Goal: Book appointment/travel/reservation

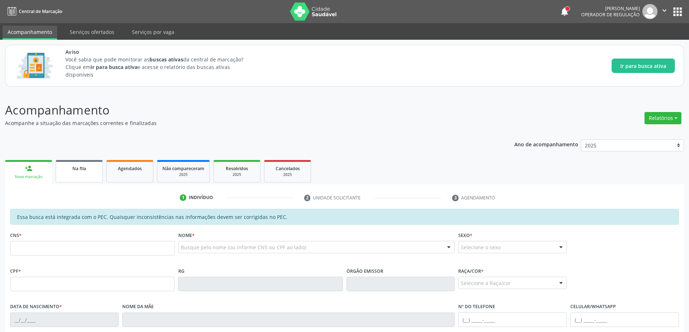
click at [69, 171] on div "Na fila" at bounding box center [79, 169] width 36 height 8
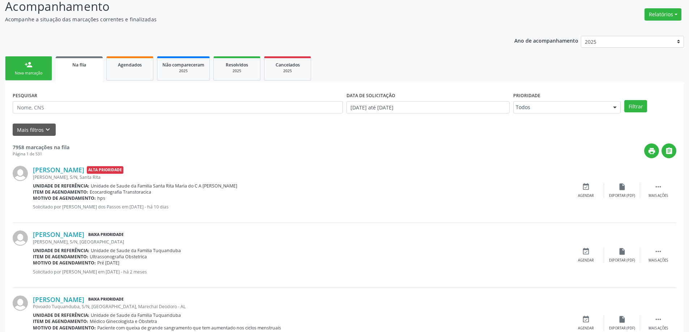
scroll to position [109, 0]
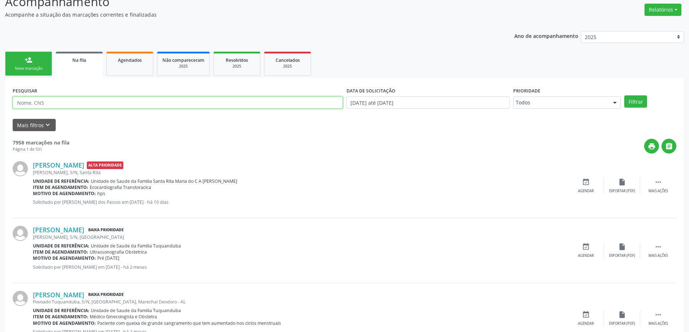
paste input "700904936021292"
type input "700904936021292"
click at [633, 102] on button "Filtrar" at bounding box center [635, 102] width 23 height 12
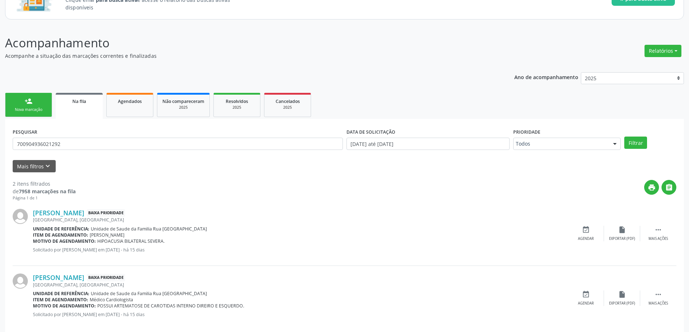
scroll to position [78, 0]
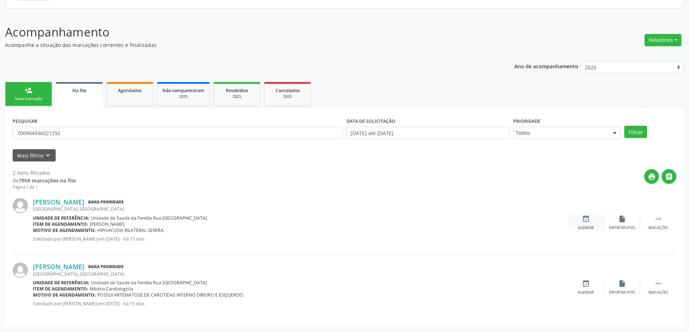
click at [591, 222] on div "event_available Agendar" at bounding box center [586, 223] width 36 height 16
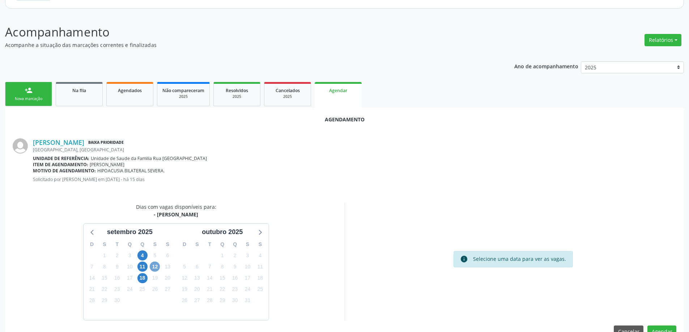
click at [154, 266] on span "12" at bounding box center [155, 267] width 10 height 10
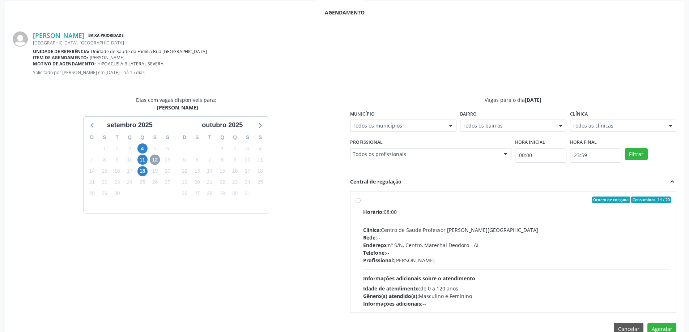
scroll to position [187, 0]
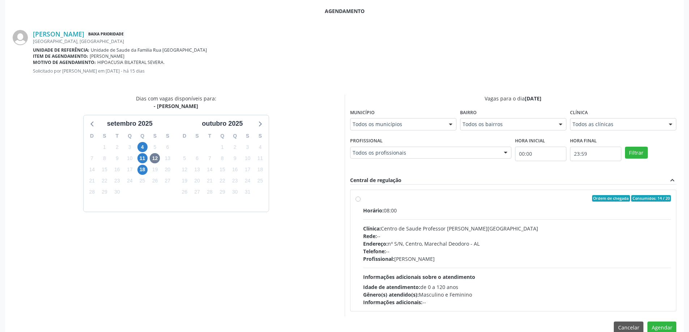
click at [363, 201] on label "Ordem de chegada Consumidos: 14 / 20 Horário: 08:00 Clínica: Centro de Saude Pr…" at bounding box center [517, 250] width 308 height 111
click at [357, 201] on input "Ordem de chegada Consumidos: 14 / 20 Horário: 08:00 Clínica: Centro de Saude Pr…" at bounding box center [358, 198] width 5 height 7
radio input "true"
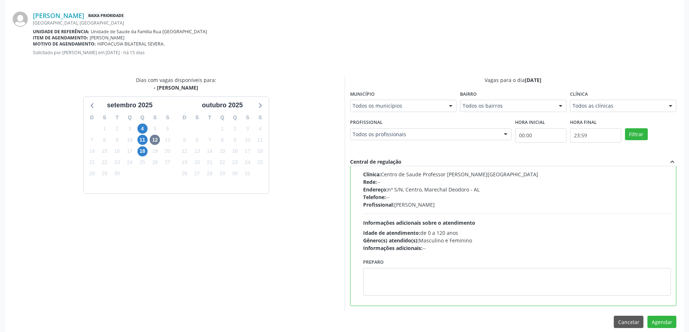
scroll to position [214, 0]
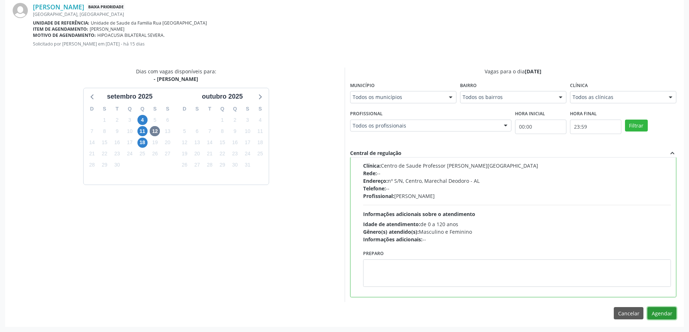
click at [667, 316] on button "Agendar" at bounding box center [662, 313] width 29 height 12
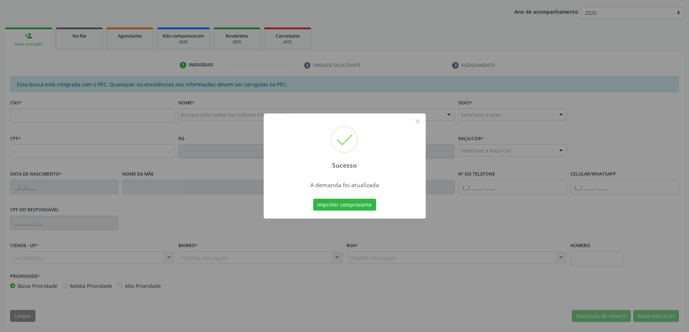
scroll to position [133, 0]
click at [418, 120] on button "×" at bounding box center [418, 121] width 12 height 12
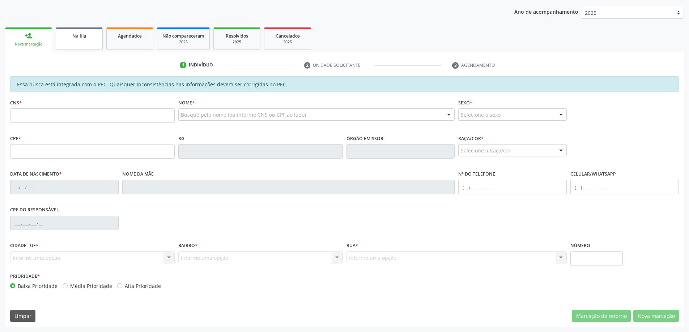
click at [80, 44] on link "Na fila" at bounding box center [79, 38] width 47 height 22
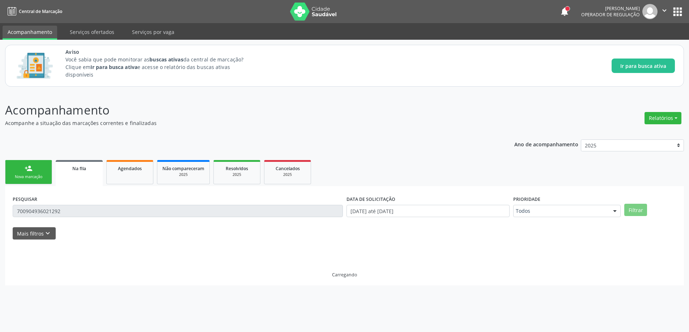
scroll to position [0, 0]
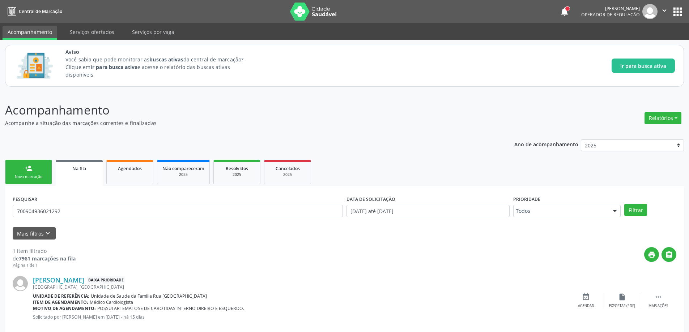
click at [77, 174] on link "Na fila" at bounding box center [79, 173] width 47 height 26
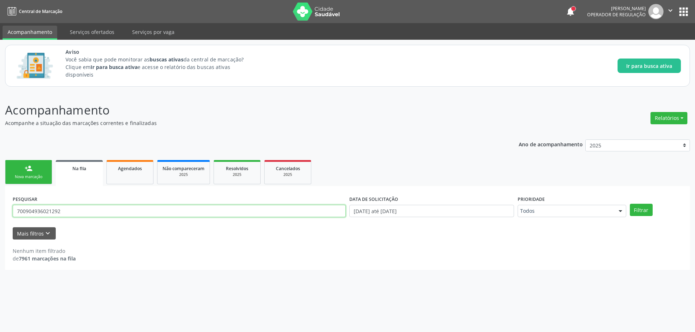
click at [115, 213] on input "700904936021292" at bounding box center [179, 211] width 333 height 12
click at [74, 178] on link "Na fila" at bounding box center [79, 173] width 47 height 26
click at [80, 213] on input "700904936021292" at bounding box center [179, 211] width 333 height 12
type input "7"
paste input "706402168644780"
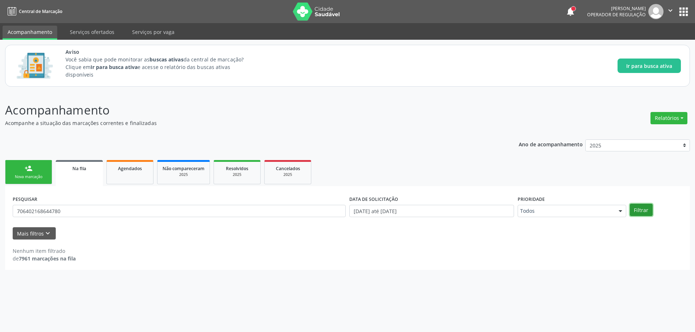
click at [645, 209] on button "Filtrar" at bounding box center [640, 210] width 23 height 12
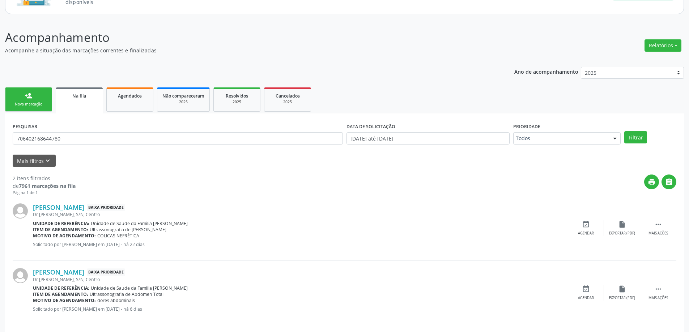
scroll to position [78, 0]
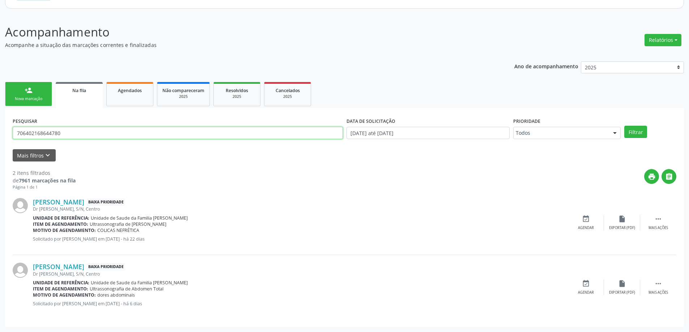
click at [90, 131] on input "706402168644780" at bounding box center [178, 133] width 330 height 12
type input "7"
paste input "700205914754820"
click at [641, 131] on button "Filtrar" at bounding box center [635, 132] width 23 height 12
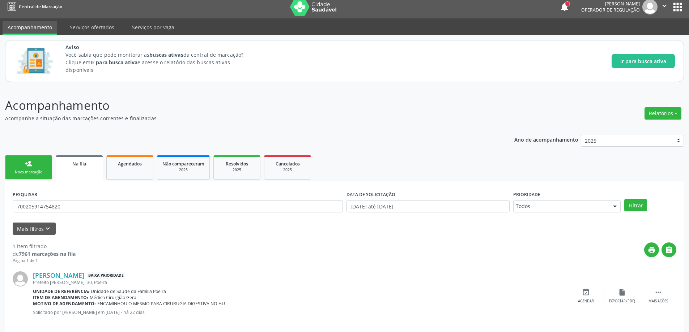
scroll to position [13, 0]
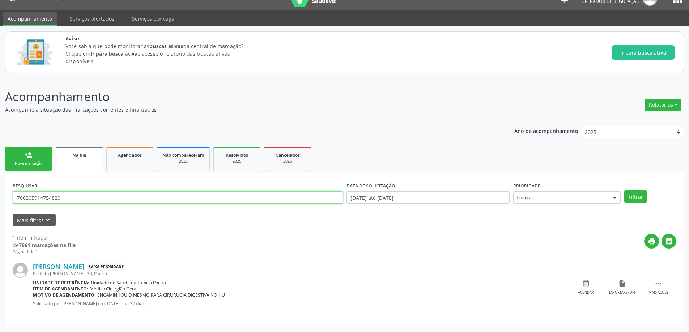
click at [90, 197] on input "700205914754820" at bounding box center [178, 198] width 330 height 12
type input "7"
click at [630, 196] on button "Filtrar" at bounding box center [635, 197] width 23 height 12
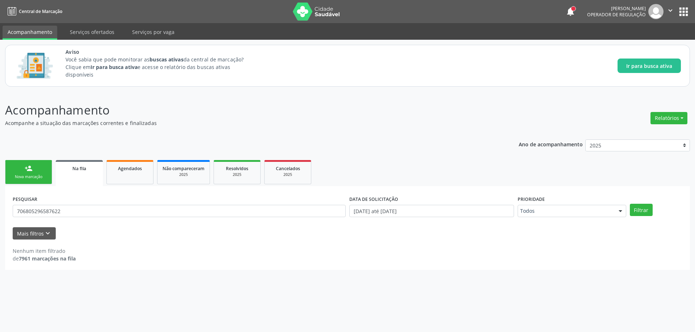
click at [72, 173] on link "Na fila" at bounding box center [79, 173] width 47 height 26
click at [99, 217] on input "706805296587622" at bounding box center [179, 211] width 333 height 12
type input "7"
click at [90, 169] on div "Na fila" at bounding box center [79, 169] width 37 height 8
click at [89, 179] on link "Na fila" at bounding box center [79, 173] width 47 height 26
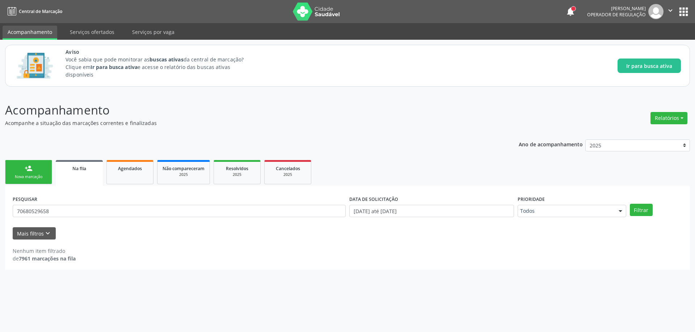
click at [90, 180] on link "Na fila" at bounding box center [79, 173] width 47 height 26
click at [88, 214] on input "70680529658" at bounding box center [179, 211] width 333 height 12
type input "7"
click at [84, 182] on link "Na fila" at bounding box center [79, 173] width 47 height 26
click at [72, 207] on input "70" at bounding box center [179, 211] width 333 height 12
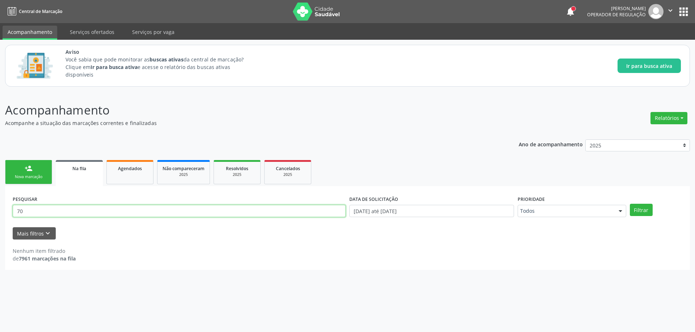
type input "7"
paste input "703208642507893"
type input "703208642507893"
click at [646, 208] on button "Filtrar" at bounding box center [640, 210] width 23 height 12
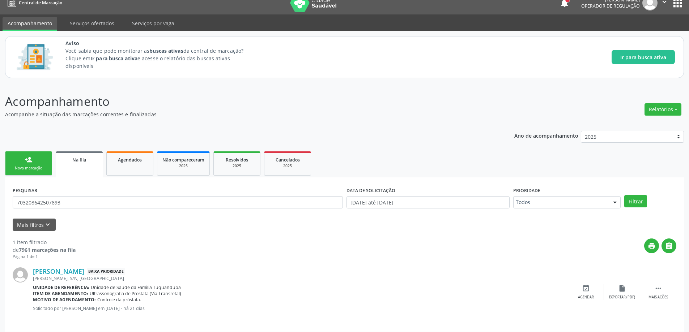
scroll to position [13, 0]
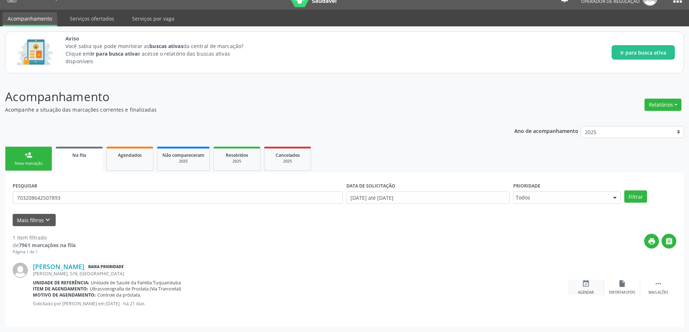
click at [589, 288] on icon "event_available" at bounding box center [586, 284] width 8 height 8
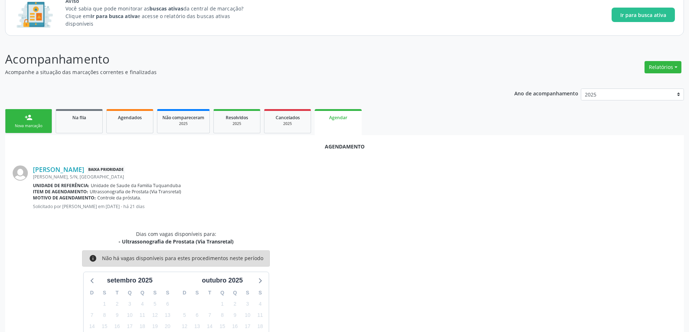
scroll to position [118, 0]
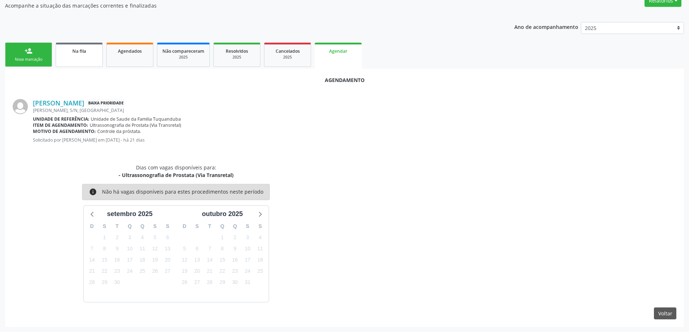
click at [78, 57] on link "Na fila" at bounding box center [79, 55] width 47 height 24
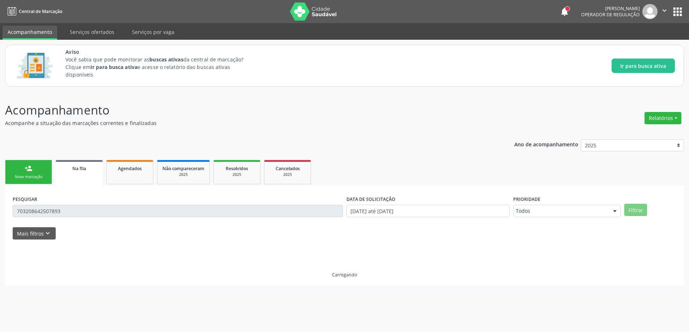
scroll to position [0, 0]
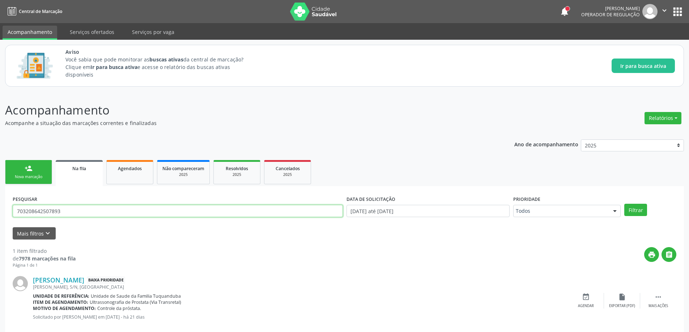
click at [85, 210] on input "703208642507893" at bounding box center [178, 211] width 330 height 12
type input "7"
paste input "706004332945240"
click at [628, 209] on button "Filtrar" at bounding box center [635, 210] width 23 height 12
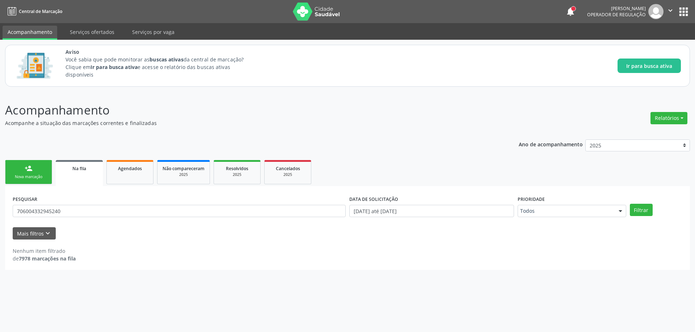
click at [75, 185] on link "Na fila" at bounding box center [79, 173] width 47 height 26
click at [639, 211] on button "Filtrar" at bounding box center [640, 210] width 23 height 12
click at [80, 213] on input "706004332945240" at bounding box center [179, 211] width 333 height 12
type input "7"
paste input "708104598194234"
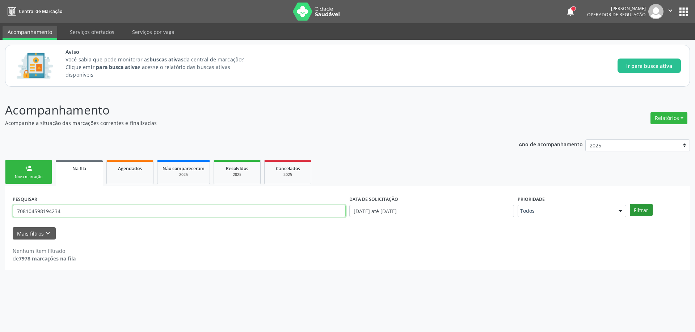
type input "708104598194234"
click at [643, 209] on button "Filtrar" at bounding box center [640, 210] width 23 height 12
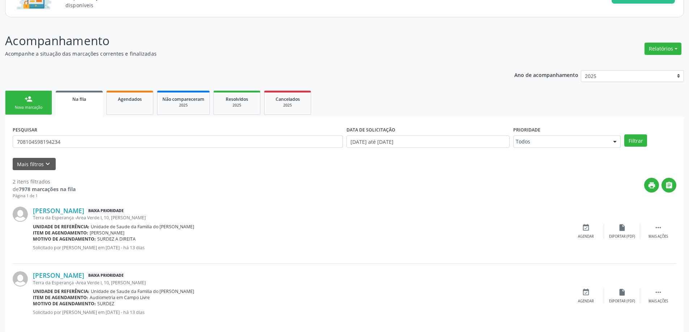
scroll to position [72, 0]
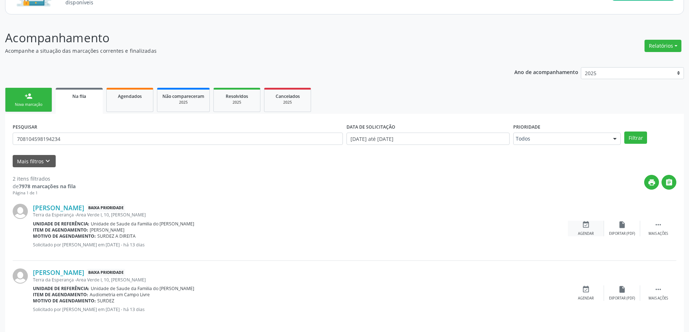
click at [588, 228] on icon "event_available" at bounding box center [586, 225] width 8 height 8
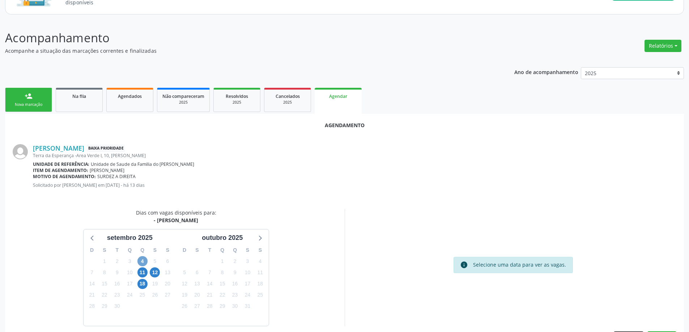
click at [140, 261] on span "4" at bounding box center [142, 261] width 10 height 10
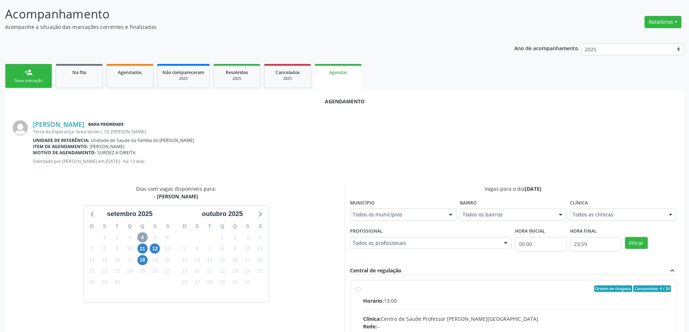
scroll to position [109, 0]
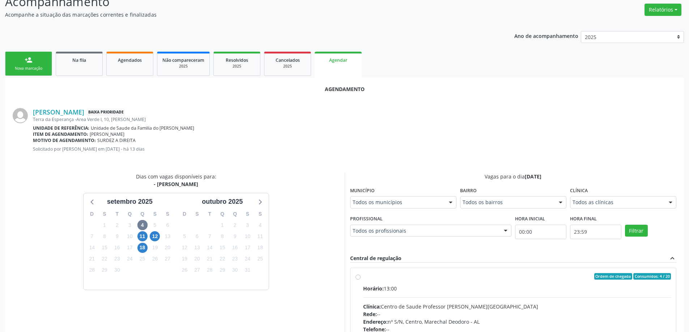
click at [363, 277] on label "Ordem de chegada Consumidos: 4 / 20 Horário: 13:00 Clínica: Centro de Saude Pro…" at bounding box center [517, 328] width 308 height 111
click at [357, 277] on input "Ordem de chegada Consumidos: 4 / 20 Horário: 13:00 Clínica: Centro de Saude Pro…" at bounding box center [358, 276] width 5 height 7
radio input "true"
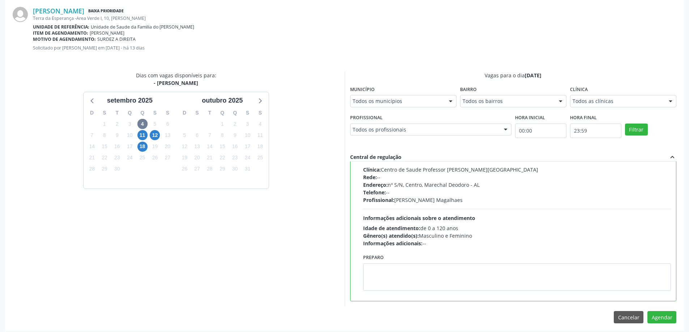
scroll to position [214, 0]
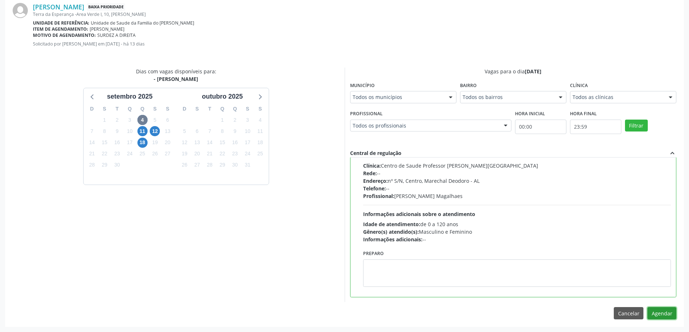
click at [663, 312] on button "Agendar" at bounding box center [662, 313] width 29 height 12
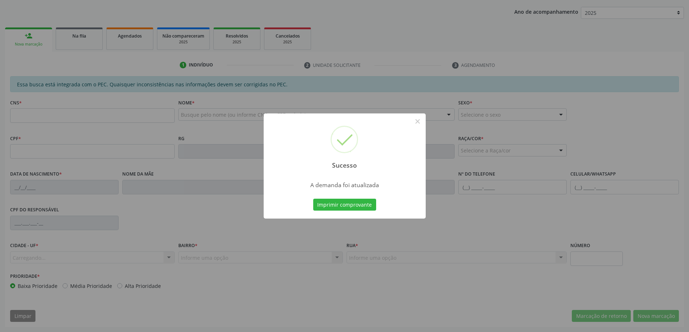
scroll to position [133, 0]
click at [417, 122] on button "×" at bounding box center [418, 121] width 12 height 12
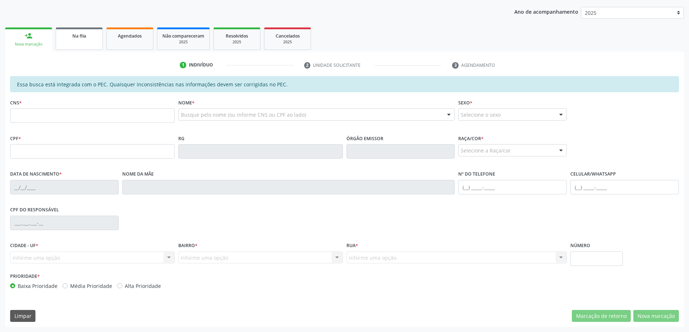
click at [85, 42] on link "Na fila" at bounding box center [79, 38] width 47 height 22
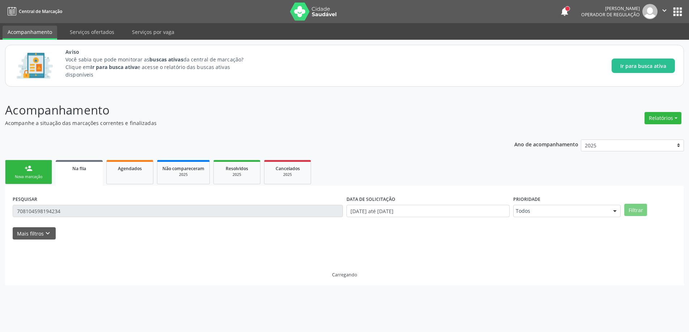
scroll to position [0, 0]
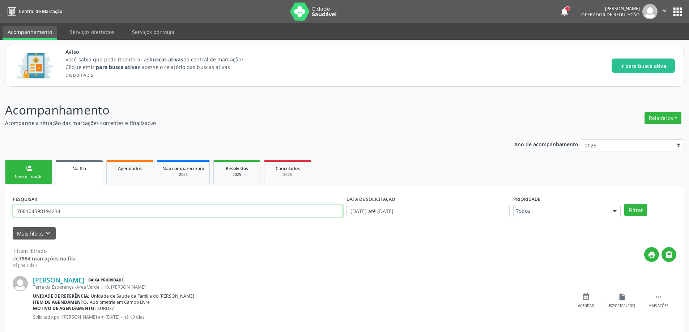
click at [86, 209] on input "708104598194234" at bounding box center [178, 211] width 330 height 12
type input "7"
paste input "704609182861228"
type input "704609182861228"
click at [638, 208] on button "Filtrar" at bounding box center [635, 210] width 23 height 12
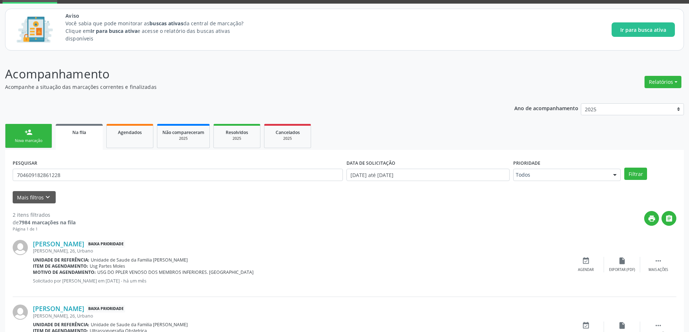
scroll to position [78, 0]
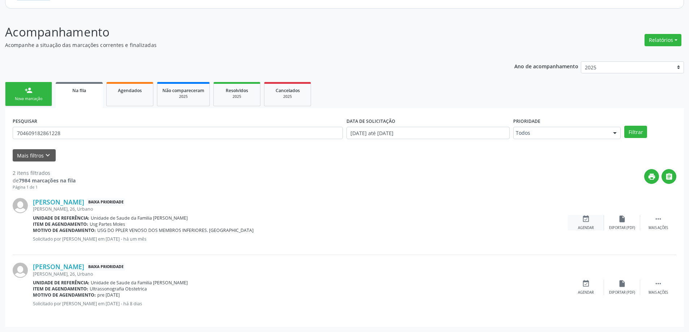
click at [583, 221] on icon "event_available" at bounding box center [586, 219] width 8 height 8
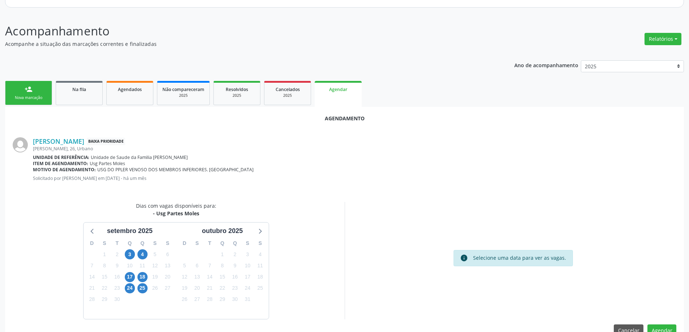
scroll to position [96, 0]
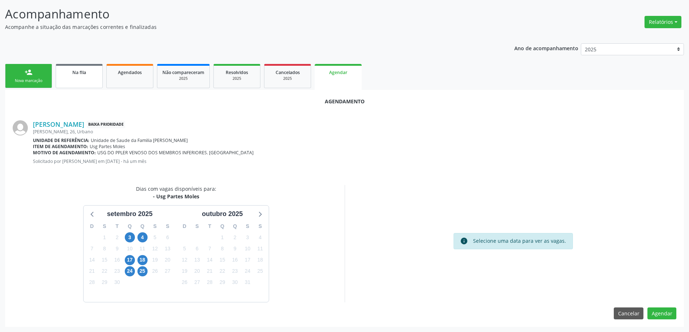
click at [69, 78] on link "Na fila" at bounding box center [79, 76] width 47 height 24
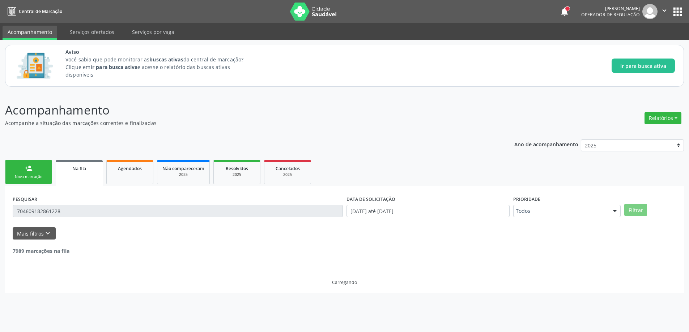
scroll to position [0, 0]
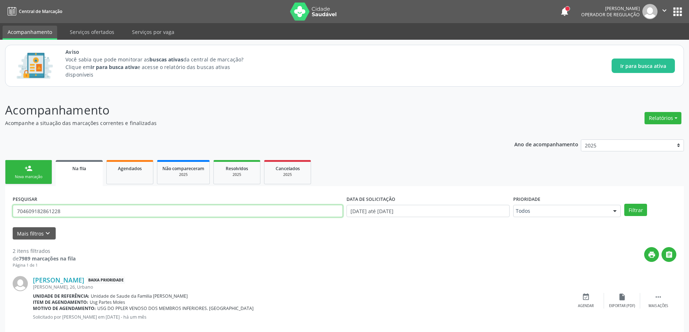
click at [93, 210] on input "704609182861228" at bounding box center [178, 211] width 330 height 12
type input "7"
paste input "700009960428200"
click at [631, 211] on button "Filtrar" at bounding box center [635, 210] width 23 height 12
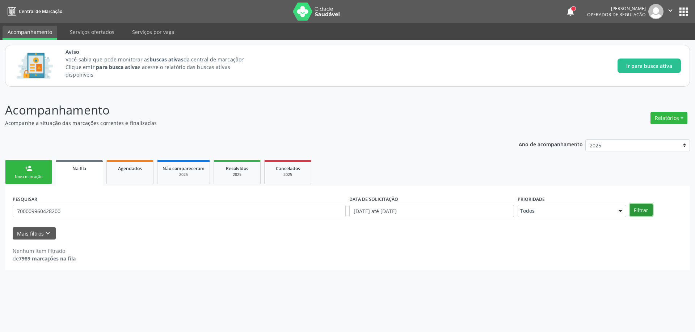
click at [641, 211] on button "Filtrar" at bounding box center [640, 210] width 23 height 12
click at [81, 211] on input "700009960428200" at bounding box center [179, 211] width 333 height 12
click at [641, 212] on button "Filtrar" at bounding box center [640, 210] width 23 height 12
click at [71, 167] on div "Na fila" at bounding box center [79, 169] width 37 height 8
click at [105, 211] on input "700009960428200" at bounding box center [179, 211] width 333 height 12
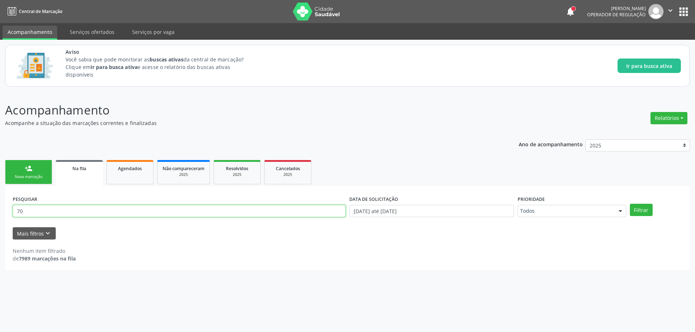
type input "7"
click at [642, 206] on button "Filtrar" at bounding box center [640, 210] width 23 height 12
click at [104, 209] on input "700009960428200" at bounding box center [179, 211] width 333 height 12
type input "7"
click at [642, 206] on button "Filtrar" at bounding box center [640, 210] width 23 height 12
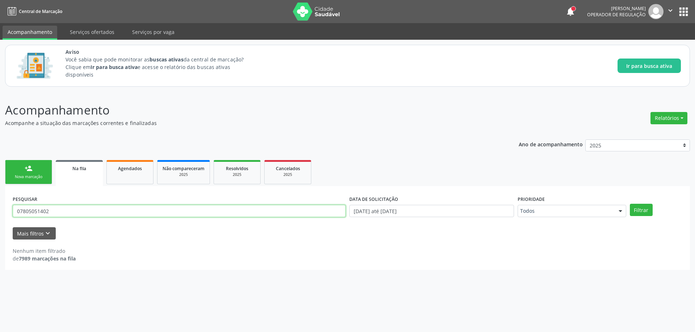
click at [112, 208] on input "07805051402" at bounding box center [179, 211] width 333 height 12
type input "0"
paste input "700009960428200"
click at [639, 212] on button "Filtrar" at bounding box center [640, 210] width 23 height 12
click at [103, 210] on input "700009960428200" at bounding box center [179, 211] width 333 height 12
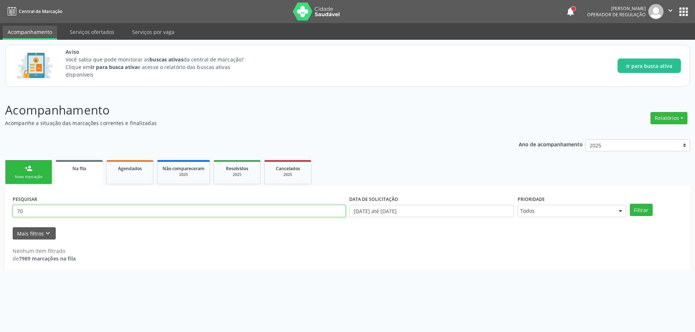
type input "7"
drag, startPoint x: 173, startPoint y: 203, endPoint x: 391, endPoint y: 110, distance: 237.8
click at [391, 110] on p "Acompanhamento" at bounding box center [244, 110] width 479 height 18
paste input "700009960428200"
click at [636, 212] on button "Filtrar" at bounding box center [640, 210] width 23 height 12
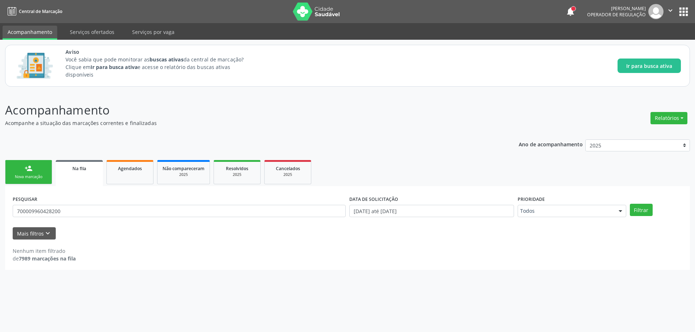
click at [75, 178] on link "Na fila" at bounding box center [79, 173] width 47 height 26
click at [82, 214] on input "700009960428200" at bounding box center [179, 211] width 333 height 12
type input "7"
click at [643, 211] on button "Filtrar" at bounding box center [640, 210] width 23 height 12
click at [646, 213] on button "Filtrar" at bounding box center [640, 210] width 23 height 12
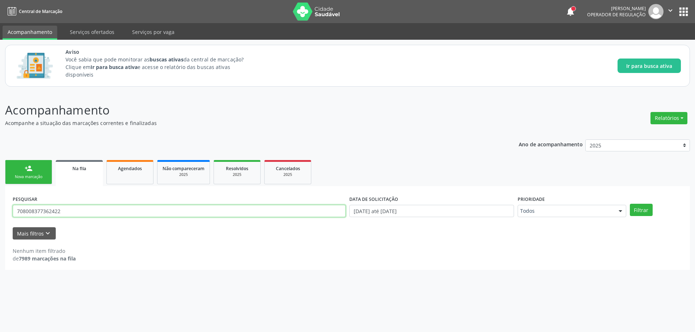
click at [123, 207] on input "708008377362422" at bounding box center [179, 211] width 333 height 12
type input "7"
click at [638, 211] on button "Filtrar" at bounding box center [640, 210] width 23 height 12
click at [112, 209] on input "708008377362422" at bounding box center [179, 211] width 333 height 12
type input "7"
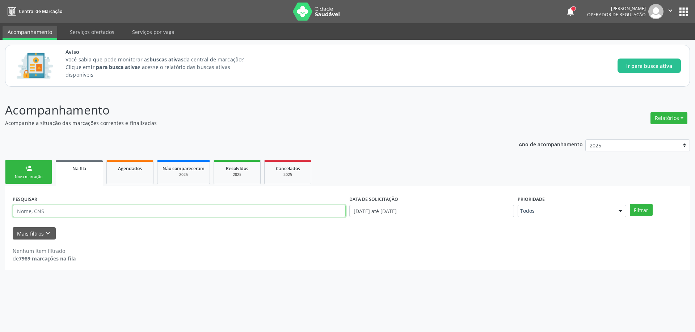
paste input "700009960428200"
type input "700009960428200"
click at [636, 207] on button "Filtrar" at bounding box center [640, 210] width 23 height 12
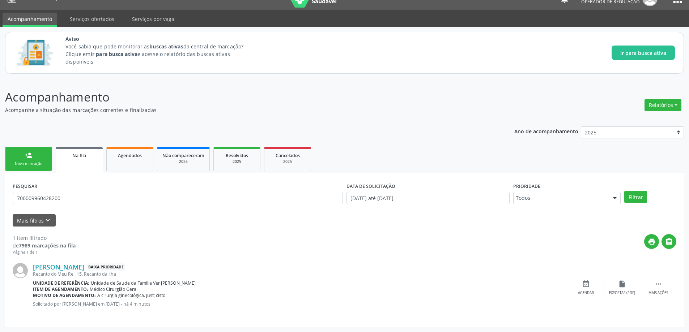
scroll to position [13, 0]
click at [586, 286] on icon "event_available" at bounding box center [586, 284] width 8 height 8
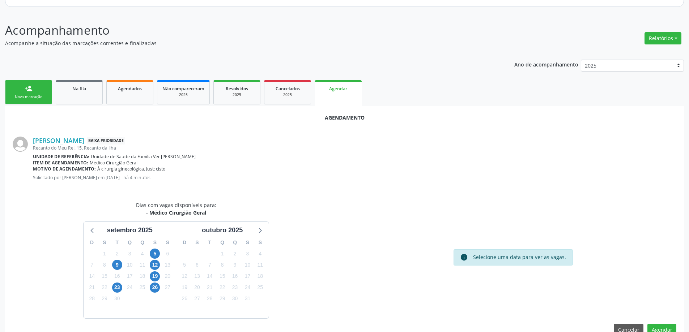
scroll to position [86, 0]
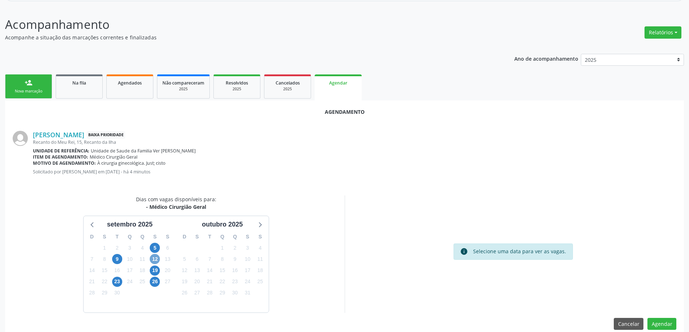
click at [155, 263] on span "12" at bounding box center [155, 259] width 10 height 10
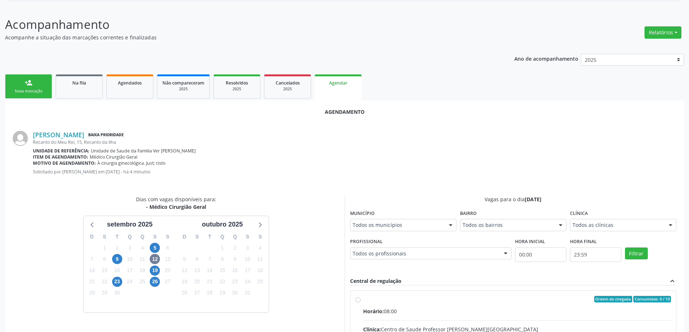
click at [357, 299] on input "Ordem de chegada Consumidos: 0 / 10 Horário: 08:00 Clínica: Centro de Saude Pro…" at bounding box center [358, 299] width 5 height 7
radio input "true"
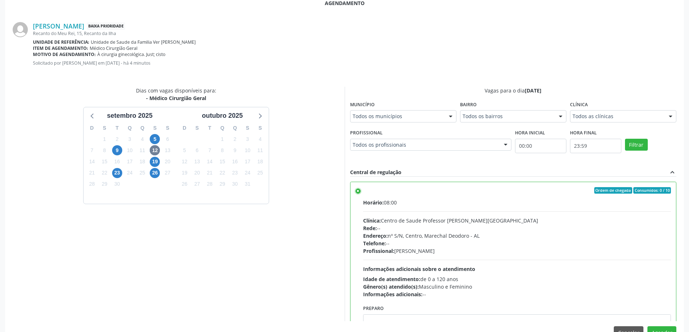
scroll to position [214, 0]
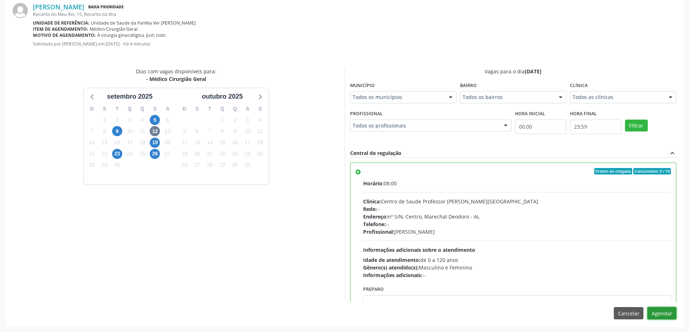
click at [666, 312] on button "Agendar" at bounding box center [662, 313] width 29 height 12
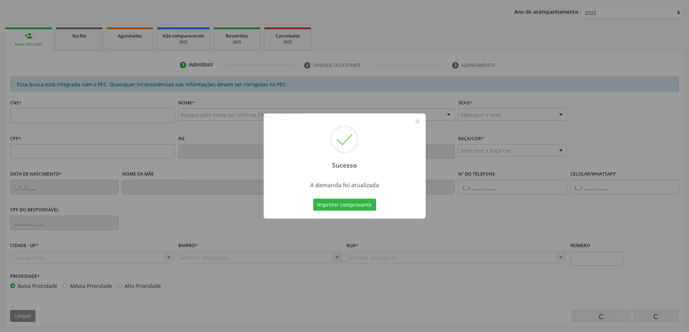
scroll to position [133, 0]
click at [417, 122] on button "×" at bounding box center [418, 121] width 12 height 12
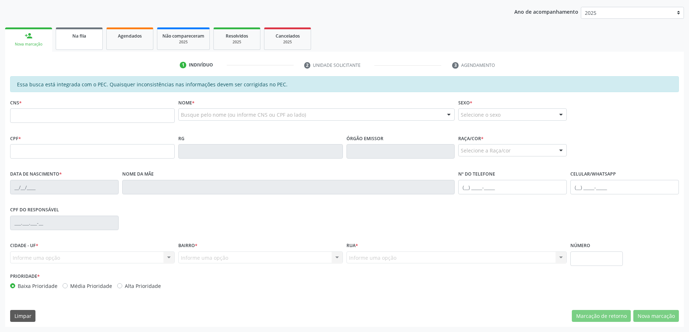
click at [88, 44] on link "Na fila" at bounding box center [79, 38] width 47 height 22
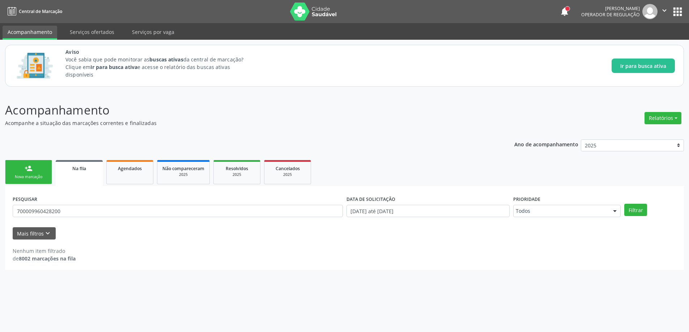
scroll to position [0, 0]
click at [76, 177] on link "Na fila" at bounding box center [79, 173] width 47 height 26
click at [78, 166] on span "Na fila" at bounding box center [79, 169] width 14 height 6
click at [146, 208] on input "700009960428200" at bounding box center [179, 211] width 333 height 12
type input "7"
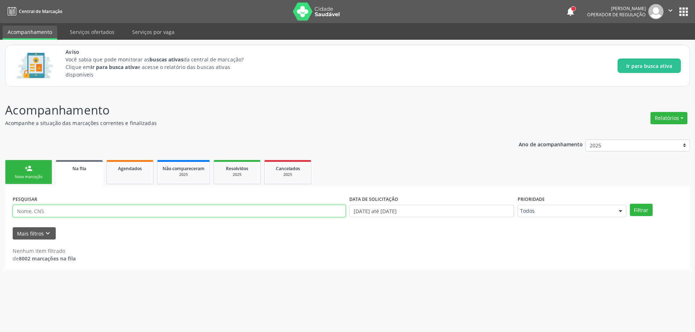
paste input "700607465437864"
click at [642, 209] on button "Filtrar" at bounding box center [640, 210] width 23 height 12
click at [130, 208] on input "700607465437864" at bounding box center [179, 211] width 333 height 12
type input "7"
paste input "704706714016434"
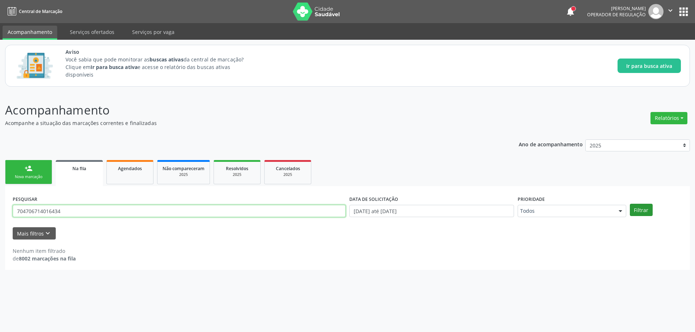
type input "704706714016434"
click at [646, 211] on button "Filtrar" at bounding box center [640, 210] width 23 height 12
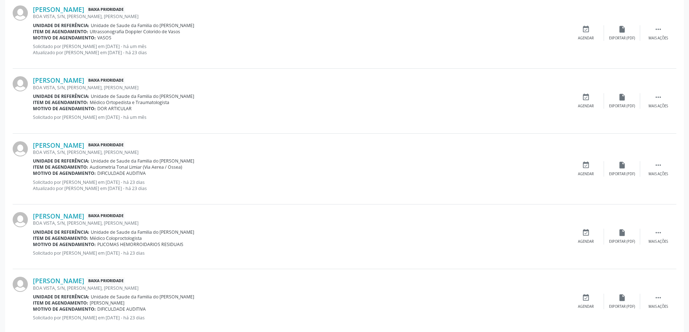
scroll to position [285, 0]
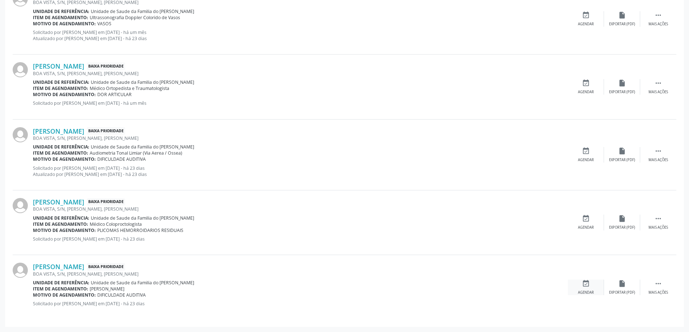
click at [585, 284] on icon "event_available" at bounding box center [586, 284] width 8 height 8
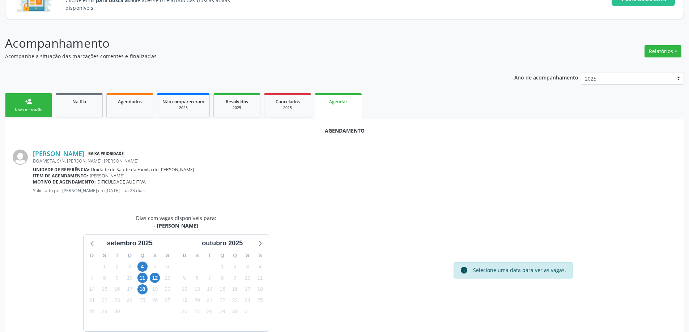
scroll to position [96, 0]
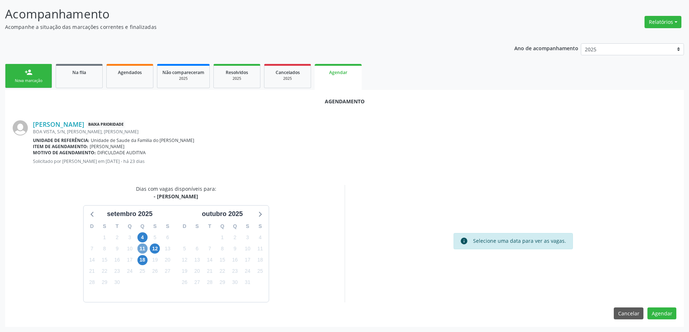
click at [142, 248] on span "11" at bounding box center [142, 249] width 10 height 10
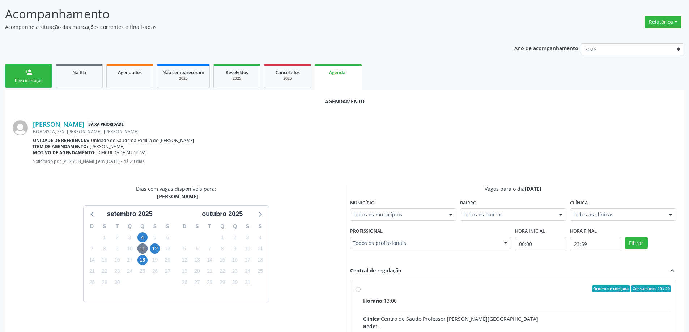
click at [356, 289] on input "Ordem de chegada Consumidos: 19 / 20 Horário: 13:00 Clínica: Centro de Saude Pr…" at bounding box center [358, 289] width 5 height 7
radio input "true"
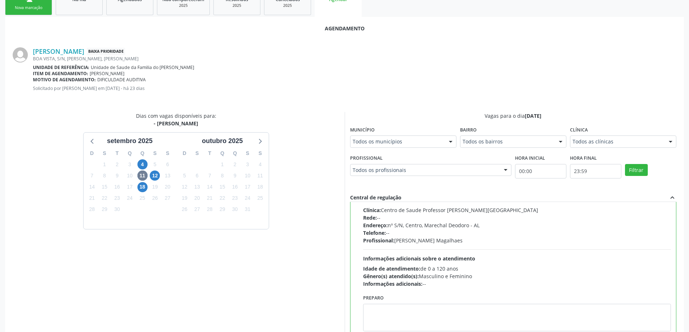
scroll to position [214, 0]
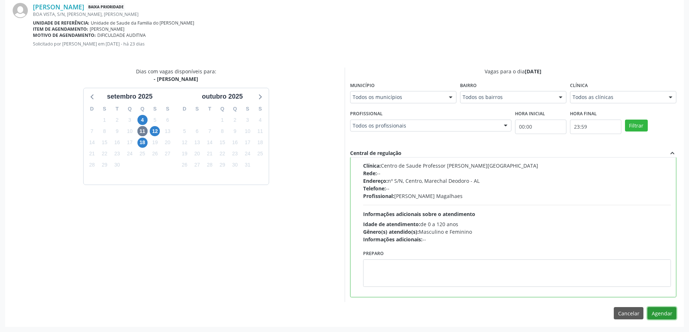
click at [667, 318] on button "Agendar" at bounding box center [662, 313] width 29 height 12
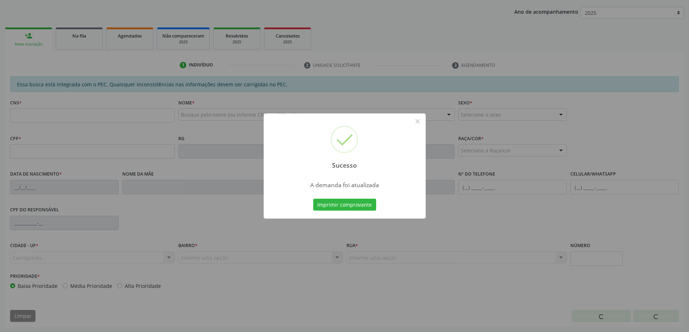
scroll to position [133, 0]
click at [419, 122] on button "×" at bounding box center [418, 121] width 12 height 12
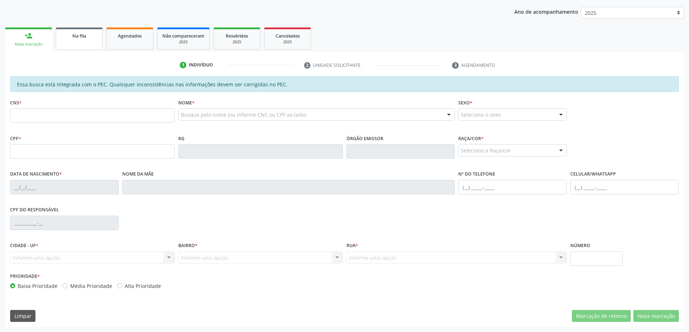
click at [89, 35] on div "Na fila" at bounding box center [79, 36] width 36 height 8
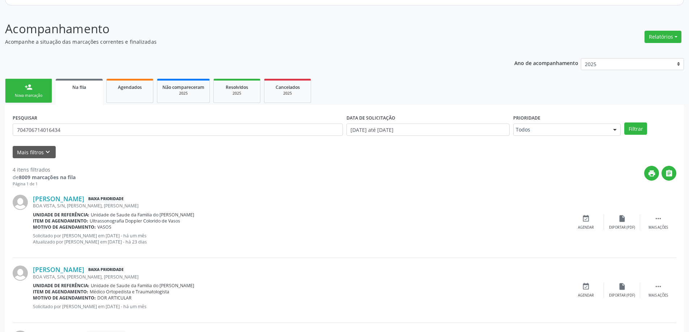
scroll to position [76, 0]
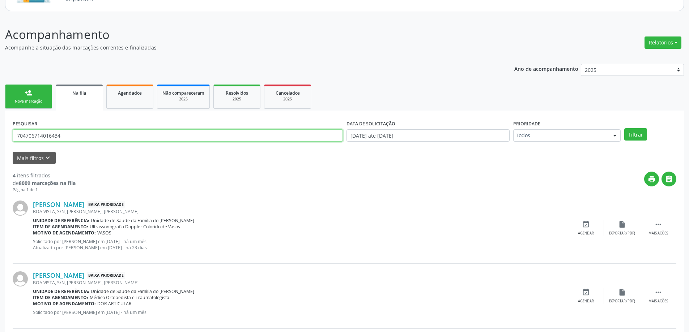
click at [92, 136] on input "704706714016434" at bounding box center [178, 136] width 330 height 12
type input "7"
paste input "703208642507893"
click at [639, 136] on button "Filtrar" at bounding box center [635, 134] width 23 height 12
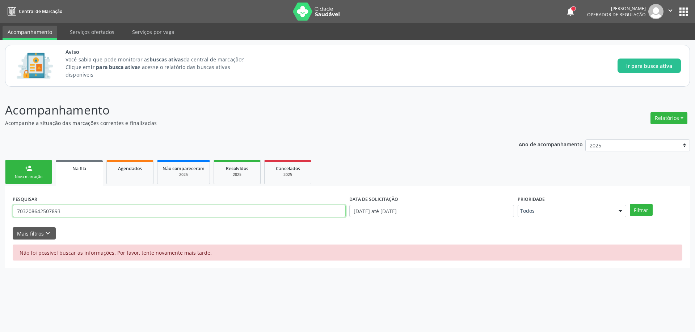
click at [81, 209] on input "703208642507893" at bounding box center [179, 211] width 333 height 12
type input "7"
paste input "703208642507893"
type input "703208642507893"
click at [635, 208] on button "Filtrar" at bounding box center [640, 210] width 23 height 12
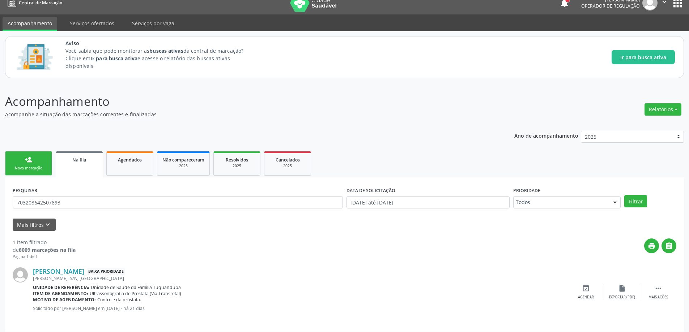
scroll to position [13, 0]
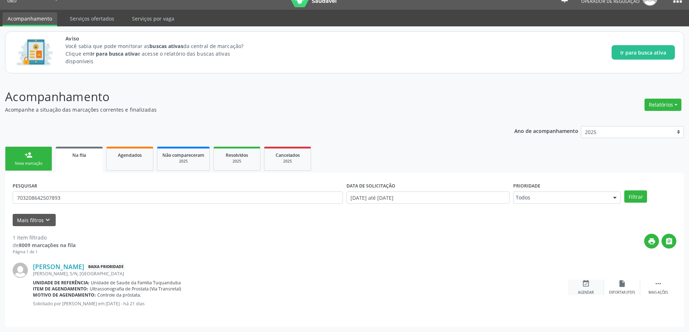
click at [587, 289] on div "event_available Agendar" at bounding box center [586, 288] width 36 height 16
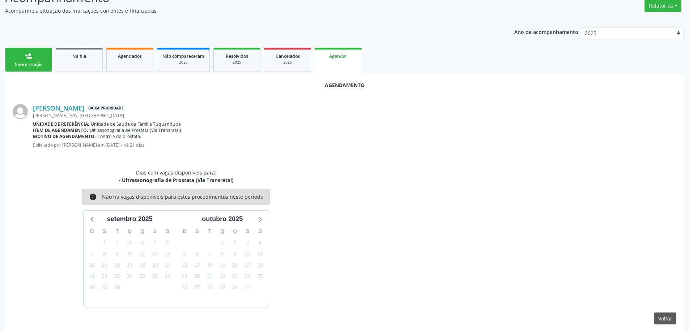
scroll to position [118, 0]
